Goal: Find specific page/section: Find specific page/section

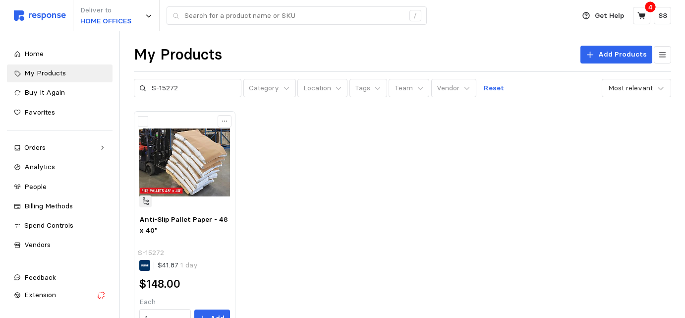
scroll to position [40, 0]
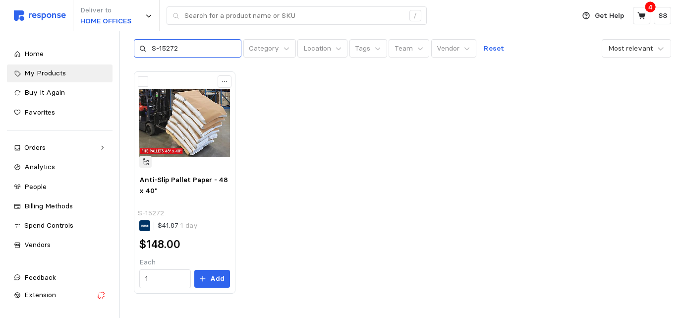
click at [162, 46] on input "S-15272" at bounding box center [194, 49] width 84 height 18
click at [189, 46] on input "see if the case labels printed for them correctly on order 95695760, they had a…" at bounding box center [194, 49] width 84 height 18
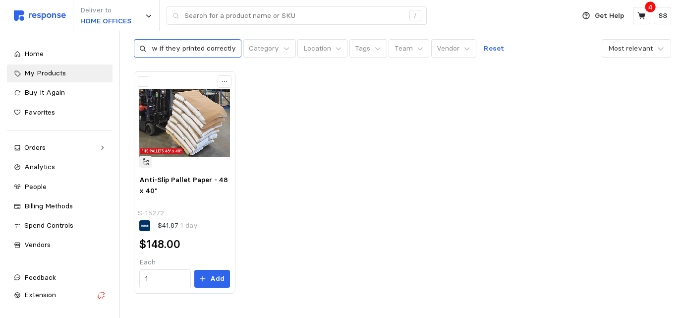
click at [189, 46] on input "see if the case labels printed for them correctly on order 95695760, they had a…" at bounding box center [194, 49] width 84 height 18
type input "S-15272"
click at [219, 48] on input "S-15272" at bounding box center [194, 49] width 84 height 18
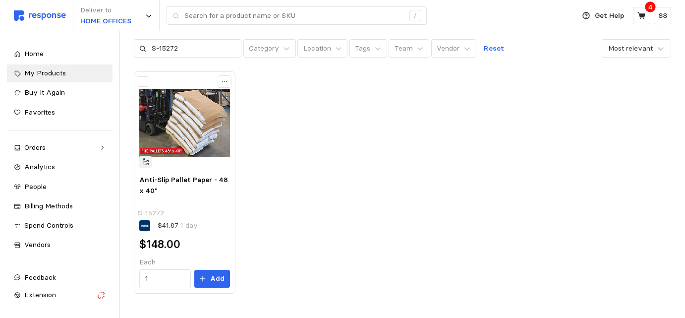
click at [266, 106] on div "Anti-Slip Pallet Paper - 48 x 40" S-15272 $41.87 1 day $148.00 Each 1 Add" at bounding box center [402, 182] width 537 height 222
click at [167, 50] on input "S-15272" at bounding box center [194, 49] width 84 height 18
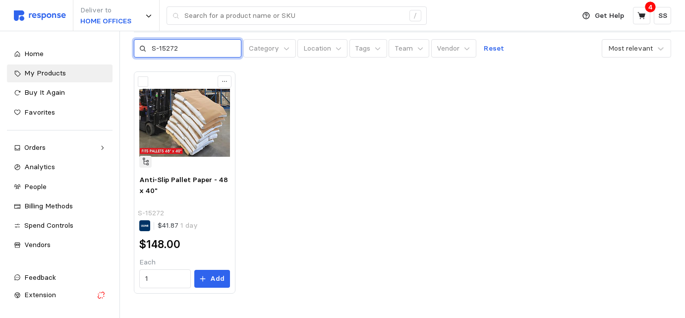
click at [167, 50] on input "S-15272" at bounding box center [194, 49] width 84 height 18
